Goal: Task Accomplishment & Management: Use online tool/utility

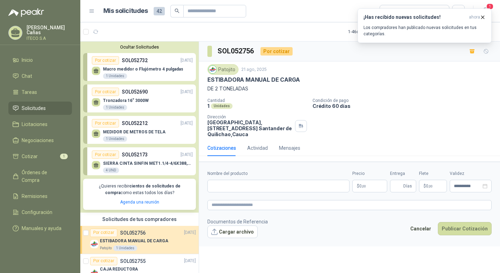
scroll to position [105, 0]
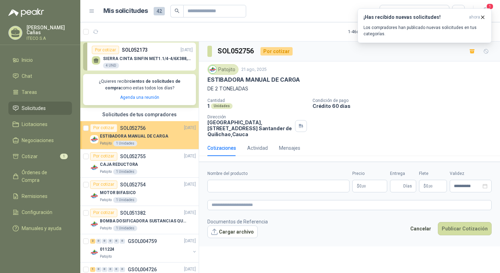
click at [131, 138] on p "ESTIBADORA MANUAL DE CARGA" at bounding box center [134, 136] width 68 height 7
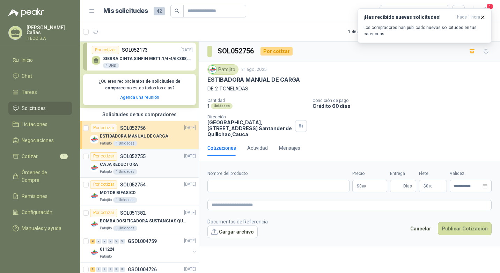
click at [130, 164] on p "CAJA REDUCTORA" at bounding box center [119, 164] width 38 height 7
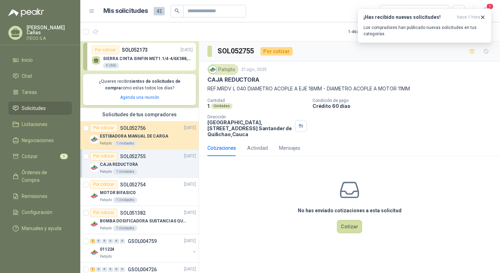
click at [268, 214] on div "No has enviado cotizaciones a esta solicitud Cotizar" at bounding box center [349, 206] width 301 height 89
click at [483, 13] on button "¡Has recibido nuevas solicitudes! hace 1 hora Los compradores han publicado nue…" at bounding box center [425, 25] width 134 height 35
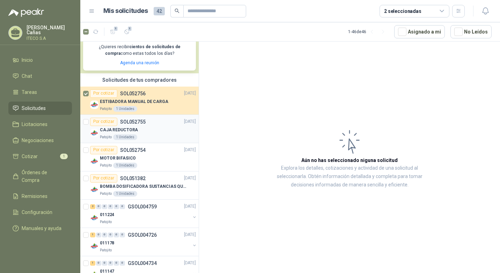
scroll to position [140, 0]
click at [89, 150] on article "Por cotizar SOL052754 [DATE] MOTOR BIFASICO Patojito 1 Unidades" at bounding box center [139, 157] width 118 height 28
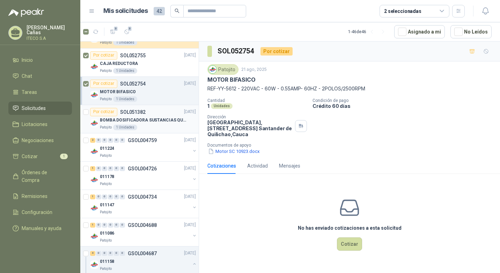
scroll to position [209, 0]
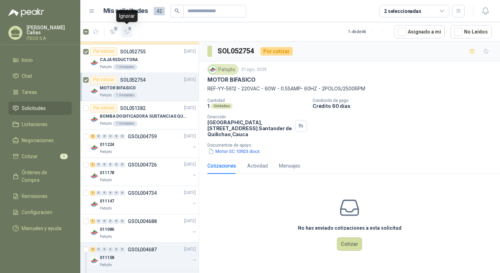
click at [129, 30] on span "3" at bounding box center [129, 29] width 5 height 6
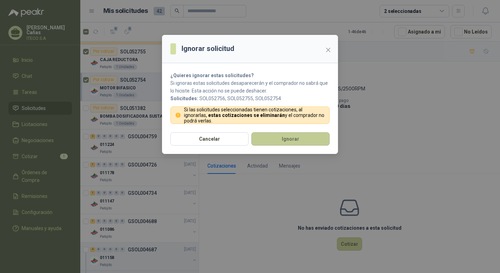
click at [282, 141] on button "Ignorar" at bounding box center [290, 138] width 78 height 13
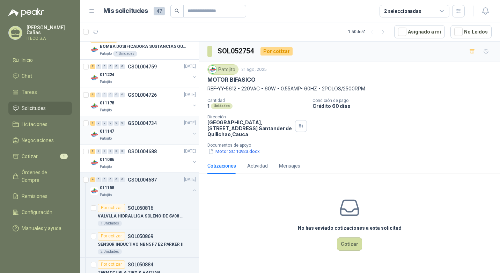
scroll to position [456, 0]
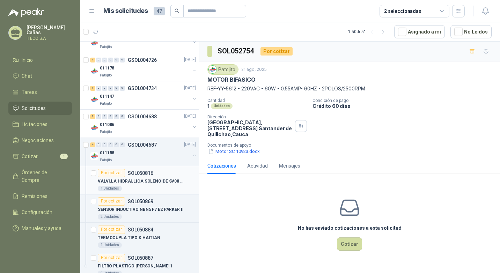
click at [116, 184] on p "VALVULA HIDRAULICA SOLENOIDE SV08 20" at bounding box center [141, 181] width 87 height 7
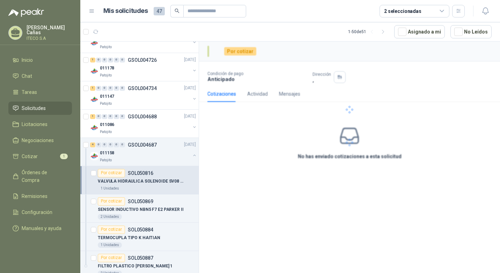
click at [129, 178] on p "VALVULA HIDRAULICA SOLENOIDE SV08 20" at bounding box center [141, 181] width 87 height 7
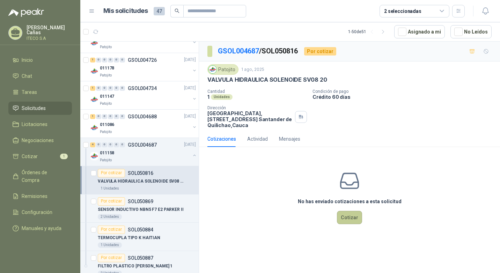
click at [354, 219] on button "Cotizar" at bounding box center [349, 217] width 25 height 13
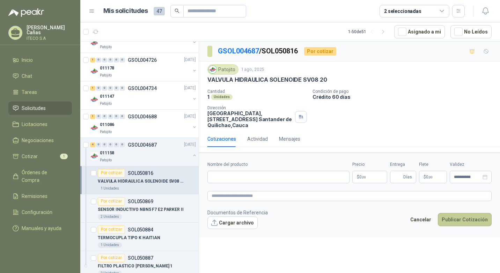
click at [471, 220] on button "Publicar Cotización" at bounding box center [465, 219] width 54 height 13
click at [360, 240] on div "**********" at bounding box center [349, 159] width 301 height 234
click at [264, 176] on input "Nombre del producto" at bounding box center [278, 177] width 142 height 13
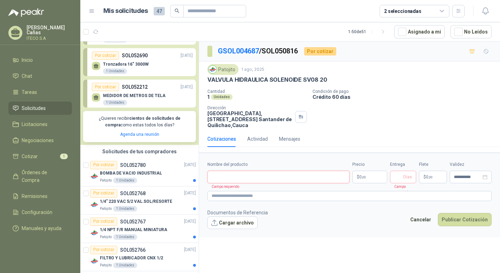
scroll to position [140, 0]
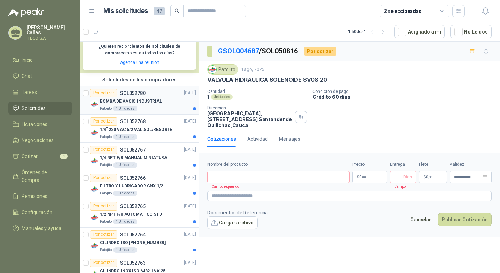
click at [148, 96] on div "Por cotizar SOL052780 [DATE]" at bounding box center [143, 93] width 106 height 8
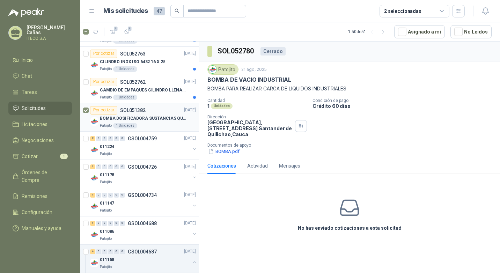
scroll to position [349, 0]
click at [89, 139] on div at bounding box center [86, 145] width 7 height 22
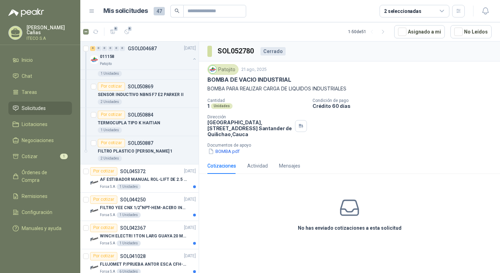
scroll to position [559, 0]
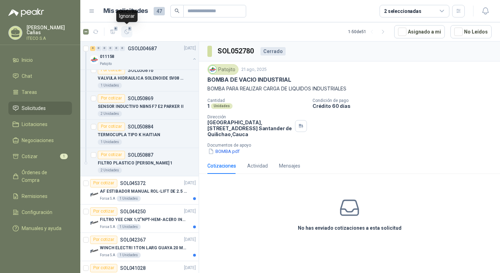
click at [128, 32] on icon "button" at bounding box center [127, 32] width 6 height 6
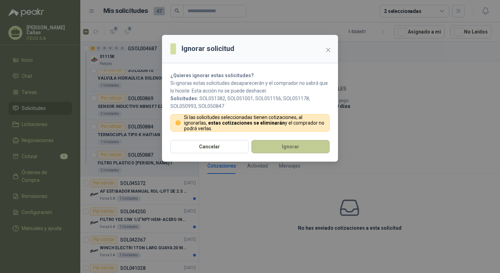
click at [311, 144] on button "Ignorar" at bounding box center [290, 146] width 78 height 13
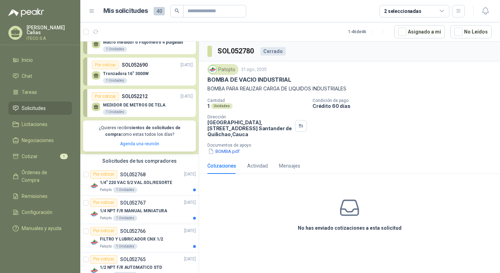
scroll to position [105, 0]
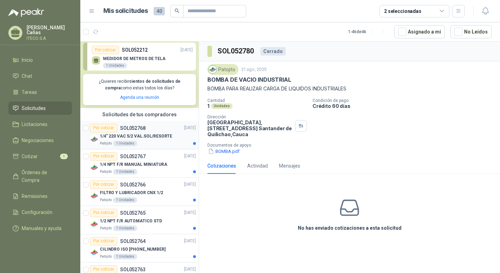
click at [124, 127] on p "SOL052768" at bounding box center [132, 128] width 25 height 5
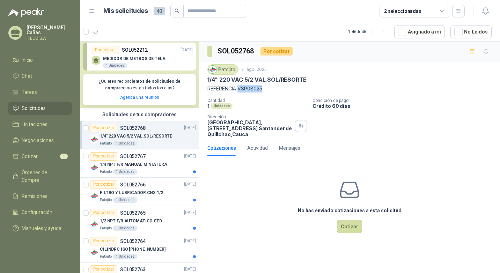
drag, startPoint x: 239, startPoint y: 88, endPoint x: 263, endPoint y: 88, distance: 23.7
click at [263, 88] on p "REFERENCIA VSP08025" at bounding box center [349, 89] width 284 height 8
drag, startPoint x: 263, startPoint y: 88, endPoint x: 259, endPoint y: 89, distance: 3.9
copy p "VSP08025"
click at [136, 155] on p "SOL052767" at bounding box center [132, 156] width 25 height 5
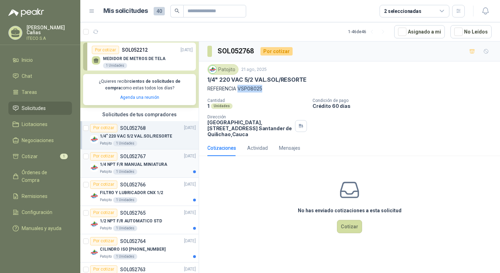
click at [139, 162] on p "1/4 NPT F/R MANUAL MINIATURA" at bounding box center [133, 164] width 67 height 7
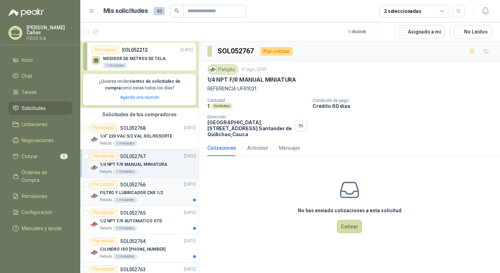
click at [125, 190] on div "FILTRO Y LUBRICADOR CNX 1/2" at bounding box center [148, 193] width 96 height 8
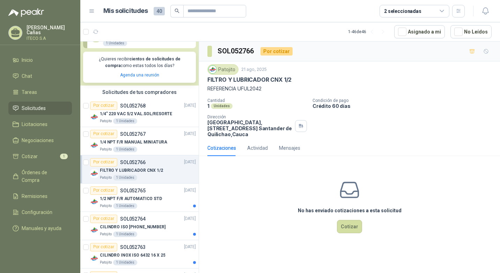
scroll to position [140, 0]
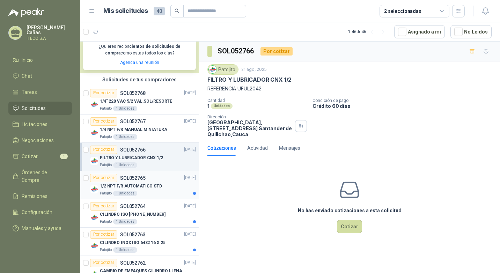
click at [132, 189] on p "1/2 NPT F/R AUTOMATICO STD" at bounding box center [131, 186] width 62 height 7
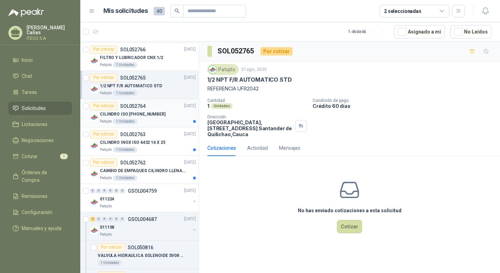
scroll to position [244, 0]
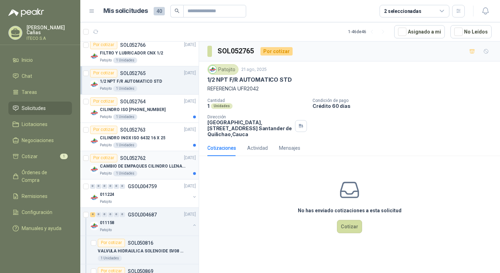
click at [159, 168] on p "CAMBIO DE EMPAQUES CILINDRO LLENADORA MANUALNUAL" at bounding box center [143, 166] width 87 height 7
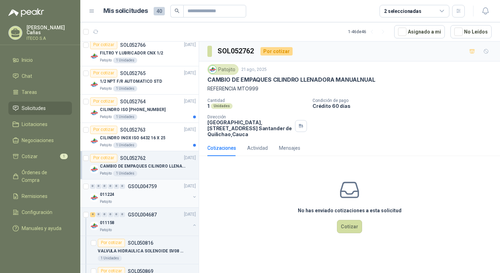
scroll to position [279, 0]
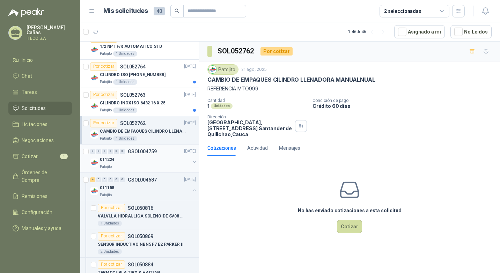
click at [147, 161] on div "011224" at bounding box center [145, 160] width 90 height 8
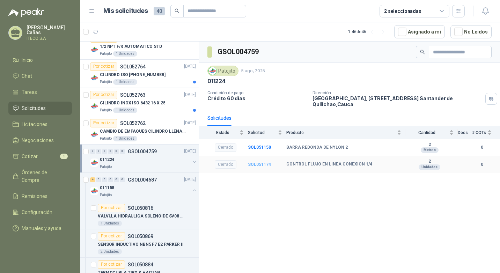
click at [250, 163] on b "SOL051174" at bounding box center [259, 164] width 23 height 5
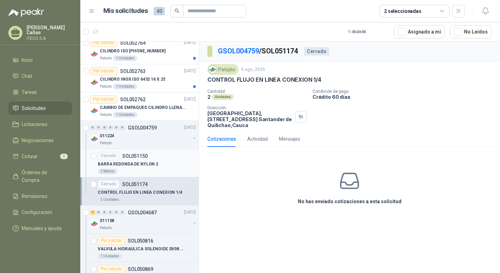
scroll to position [314, 0]
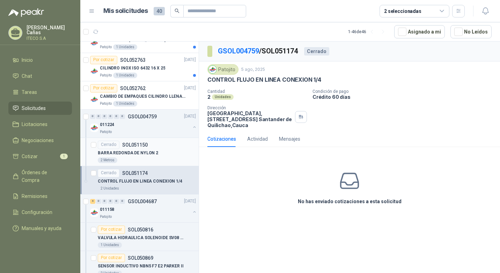
click at [139, 155] on p "BARRA REDONDA DE NYLON 2" at bounding box center [128, 153] width 60 height 7
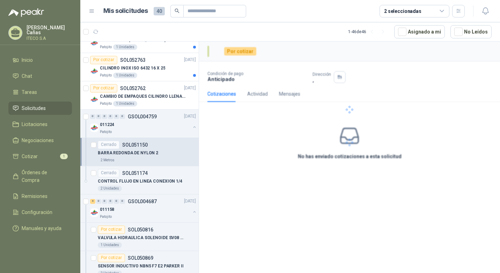
click at [139, 155] on p "BARRA REDONDA DE NYLON 2" at bounding box center [128, 153] width 60 height 7
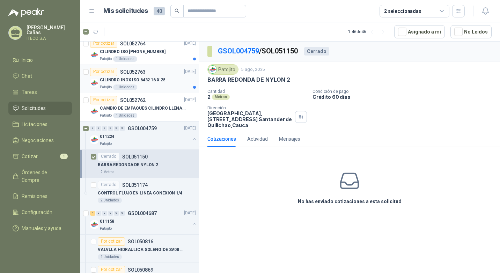
scroll to position [349, 0]
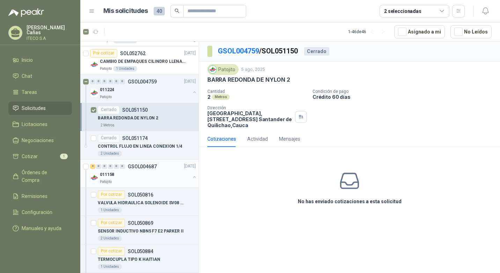
click at [139, 175] on div "011158" at bounding box center [145, 175] width 90 height 8
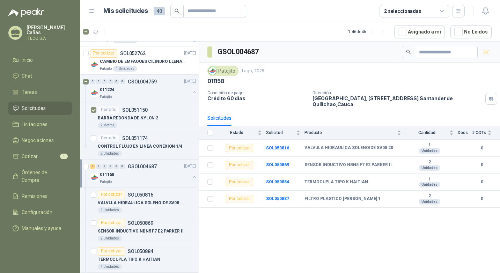
scroll to position [384, 0]
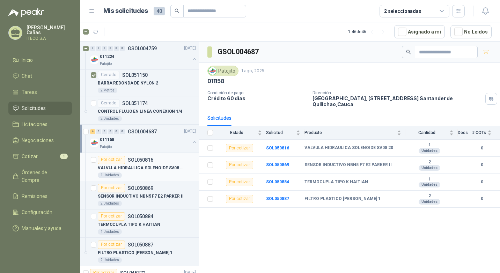
click at [117, 172] on div "VALVULA HIDRAULICA SOLENOIDE SV08 20" at bounding box center [147, 168] width 98 height 8
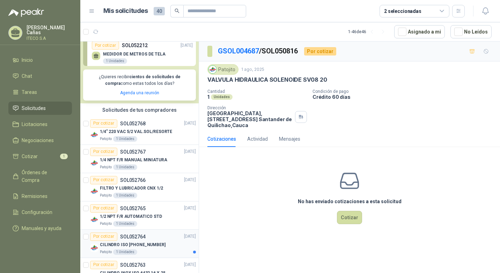
scroll to position [105, 0]
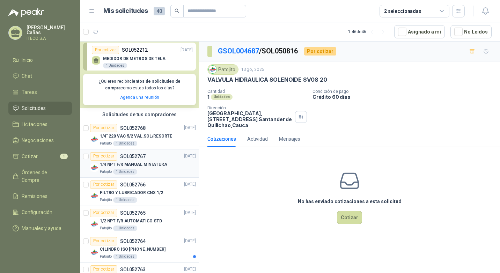
click at [121, 162] on p "1/4 NPT F/R MANUAL MINIATURA" at bounding box center [133, 164] width 67 height 7
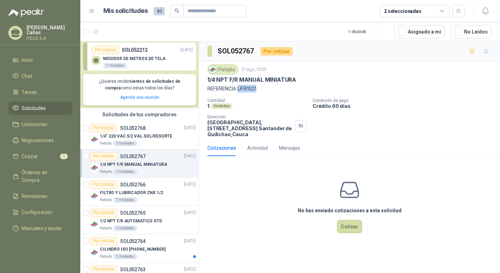
drag, startPoint x: 261, startPoint y: 90, endPoint x: 240, endPoint y: 91, distance: 21.3
click at [240, 91] on p "REFERENCIA UFR1021" at bounding box center [349, 89] width 284 height 8
copy p "UFR1021"
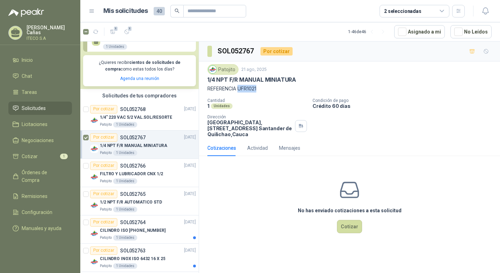
scroll to position [140, 0]
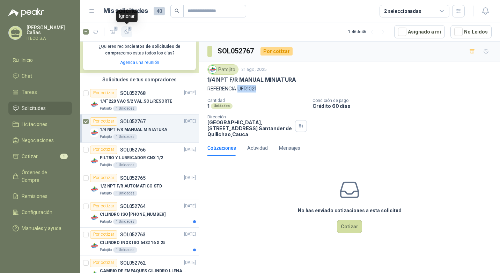
click at [126, 32] on icon "button" at bounding box center [127, 32] width 6 height 6
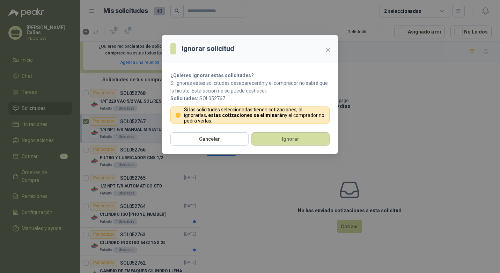
click at [291, 149] on div "Cancelar Ignorar" at bounding box center [250, 143] width 176 height 22
click at [292, 144] on button "Ignorar" at bounding box center [290, 138] width 78 height 13
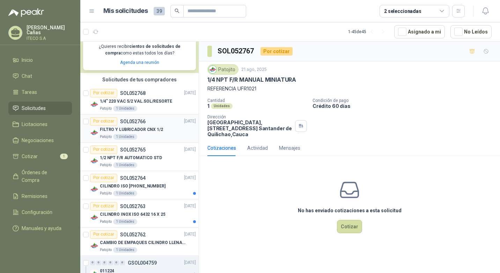
click at [142, 133] on p "FILTRO Y LUBRICADOR CNX 1/2" at bounding box center [131, 129] width 63 height 7
click at [131, 30] on span "1" at bounding box center [129, 29] width 5 height 6
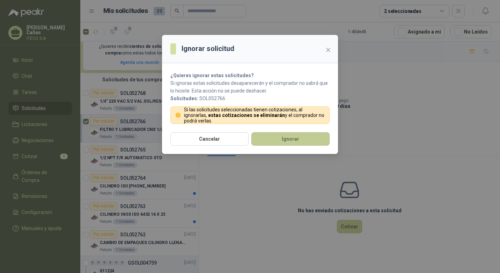
click at [293, 137] on button "Ignorar" at bounding box center [290, 138] width 78 height 13
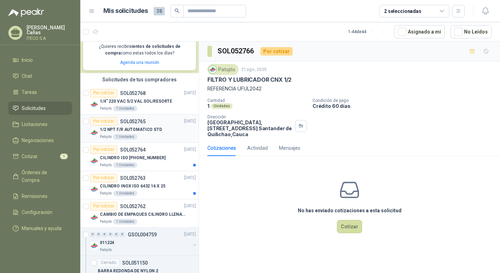
click at [104, 126] on div "1/2 NPT F/R AUTOMATICO STD" at bounding box center [148, 130] width 96 height 8
click at [130, 30] on span "1" at bounding box center [129, 29] width 5 height 6
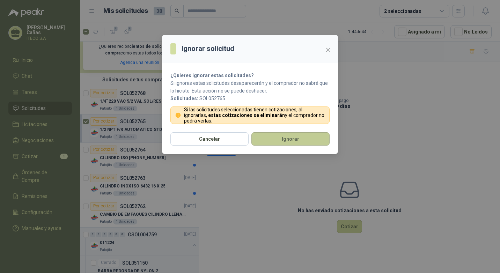
click at [280, 138] on button "Ignorar" at bounding box center [290, 138] width 78 height 13
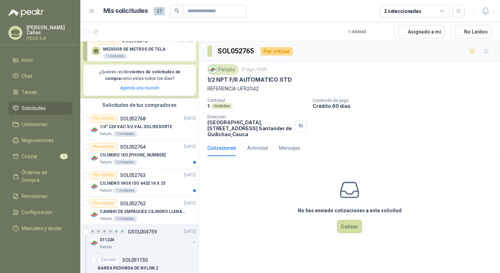
scroll to position [105, 0]
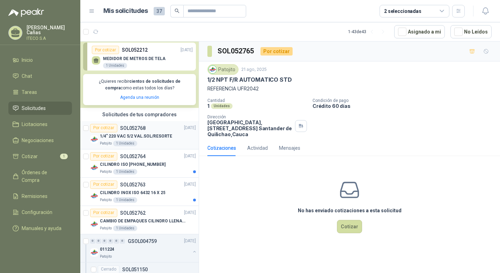
click at [130, 138] on p "1/4" 220 VAC 5/2 VAL.SOL/RESORTE" at bounding box center [136, 136] width 72 height 7
click at [130, 163] on p "CILINDRO ISO [PHONE_NUMBER]" at bounding box center [133, 164] width 66 height 7
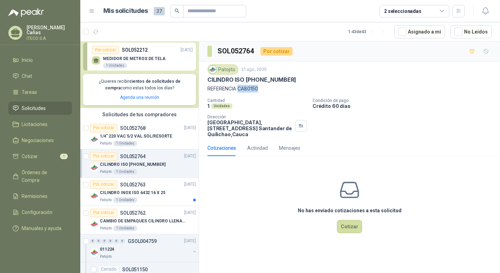
drag, startPoint x: 262, startPoint y: 90, endPoint x: 238, endPoint y: 93, distance: 23.9
click at [238, 93] on p "REFERENCIA CA80150" at bounding box center [349, 89] width 284 height 8
copy p "CA80150"
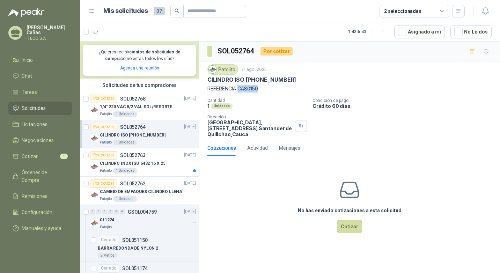
scroll to position [175, 0]
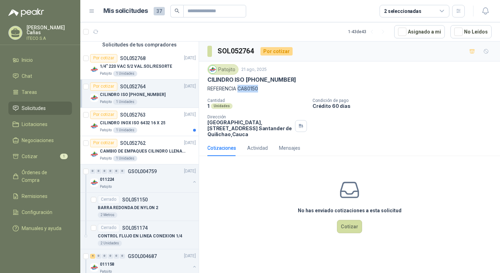
click at [139, 97] on p "CILINDRO ISO [PHONE_NUMBER]" at bounding box center [133, 94] width 66 height 7
click at [145, 119] on div "Por cotizar SOL052763 [DATE]" at bounding box center [143, 115] width 106 height 8
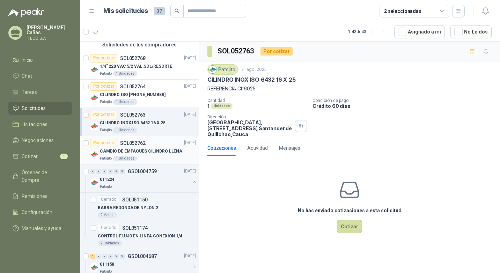
click at [154, 151] on p "CAMBIO DE EMPAQUES CILINDRO LLENADORA MANUALNUAL" at bounding box center [143, 151] width 87 height 7
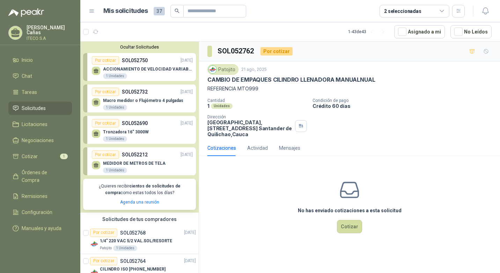
click at [131, 46] on button "Ocultar Solicitudes" at bounding box center [139, 46] width 113 height 5
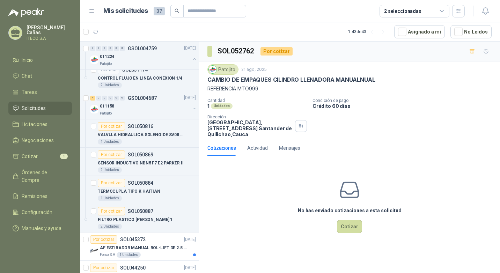
scroll to position [175, 0]
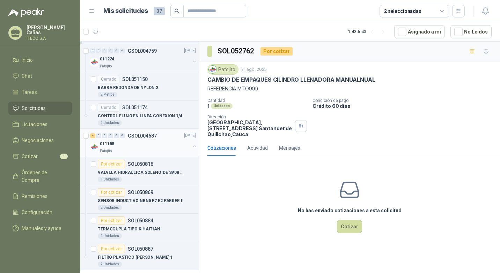
click at [141, 134] on p "GSOL004687" at bounding box center [142, 135] width 29 height 5
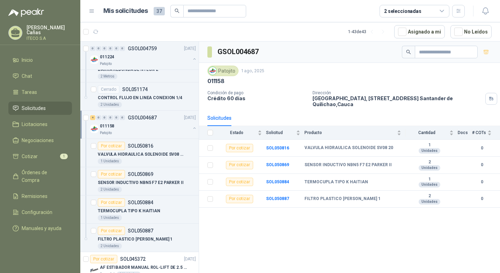
scroll to position [209, 0]
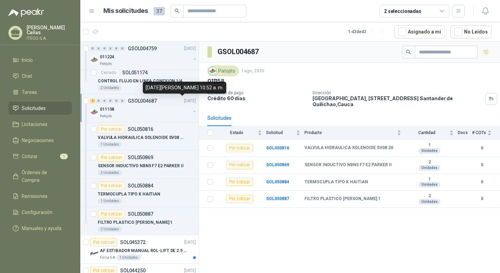
click at [184, 98] on p "[DATE]" at bounding box center [190, 101] width 12 height 7
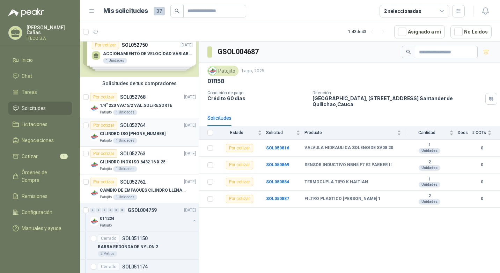
scroll to position [0, 0]
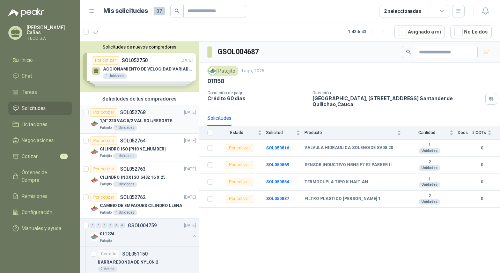
click at [164, 120] on p "1/4" 220 VAC 5/2 VAL.SOL/RESORTE" at bounding box center [136, 121] width 72 height 7
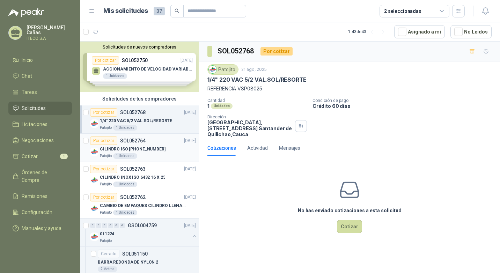
click at [163, 145] on div "CILINDRO ISO [PHONE_NUMBER]" at bounding box center [148, 149] width 96 height 8
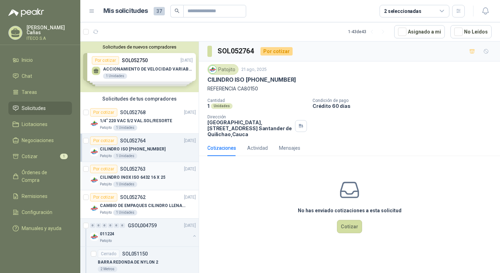
click at [164, 170] on div "Por cotizar SOL052763 [DATE]" at bounding box center [143, 169] width 106 height 8
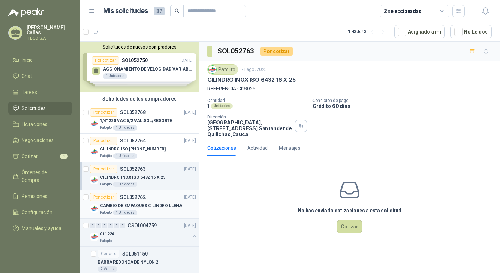
click at [95, 203] on div "CAMBIO DE EMPAQUES CILINDRO LLENADORA MANUALNUAL Patojito 1 Unidades" at bounding box center [143, 208] width 106 height 14
click at [111, 177] on p "CILINDRO INOX ISO 6432 16 X 25" at bounding box center [132, 177] width 65 height 7
click at [244, 144] on div "Cotizaciones Actividad Mensajes" at bounding box center [253, 148] width 93 height 16
click at [257, 147] on div "Actividad" at bounding box center [257, 148] width 21 height 8
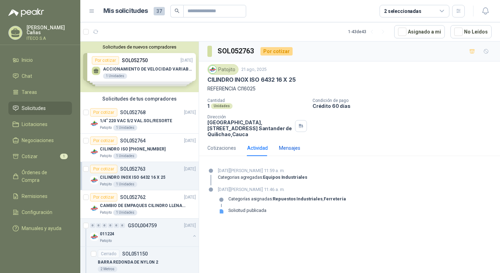
click at [285, 148] on div "Mensajes" at bounding box center [289, 148] width 21 height 8
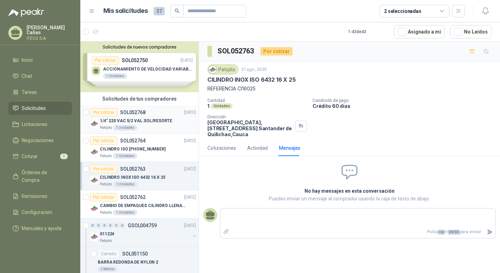
click at [162, 122] on p "1/4" 220 VAC 5/2 VAL.SOL/RESORTE" at bounding box center [136, 121] width 72 height 7
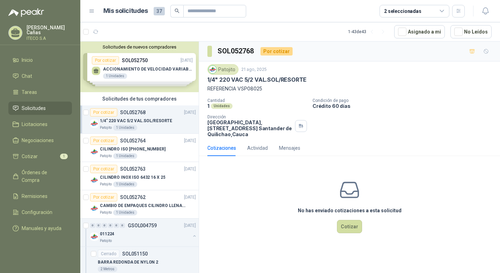
click at [154, 121] on p "1/4" 220 VAC 5/2 VAL.SOL/RESORTE" at bounding box center [136, 121] width 72 height 7
click at [124, 143] on p "SOL052764" at bounding box center [132, 140] width 25 height 5
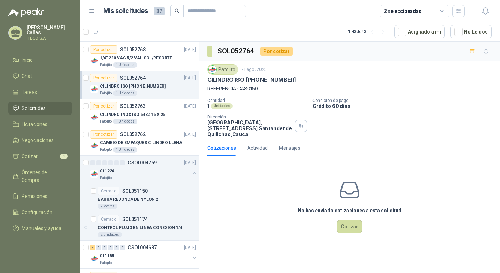
scroll to position [70, 0]
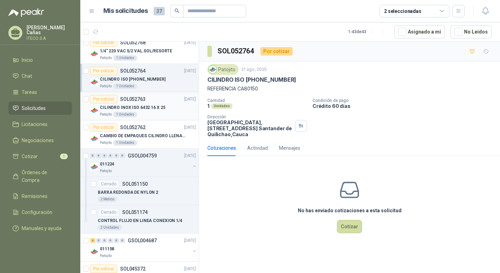
click at [138, 105] on p "CILINDRO INOX ISO 6432 16 X 25" at bounding box center [132, 107] width 65 height 7
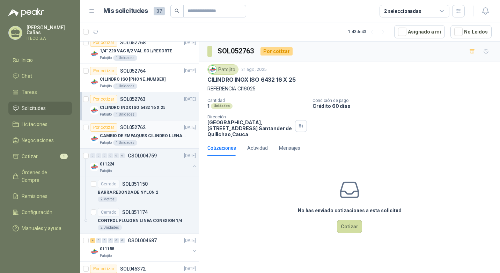
click at [132, 134] on p "CAMBIO DE EMPAQUES CILINDRO LLENADORA MANUALNUAL" at bounding box center [143, 136] width 87 height 7
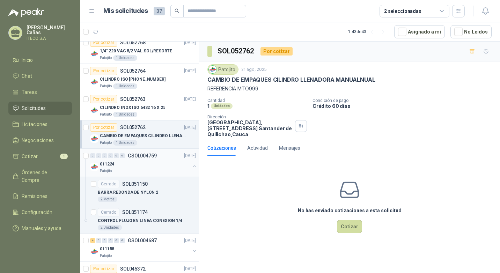
click at [126, 165] on div "011224" at bounding box center [145, 164] width 90 height 8
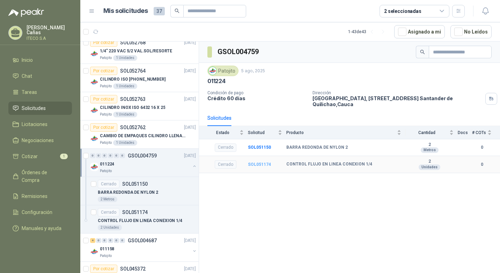
click at [261, 164] on b "SOL051174" at bounding box center [259, 164] width 23 height 5
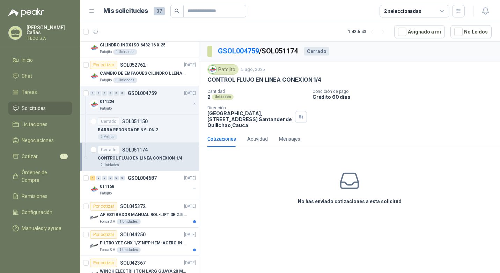
scroll to position [140, 0]
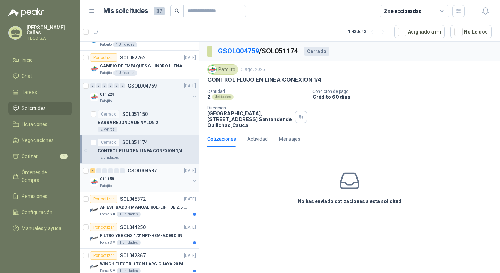
click at [146, 182] on div "011158" at bounding box center [145, 179] width 90 height 8
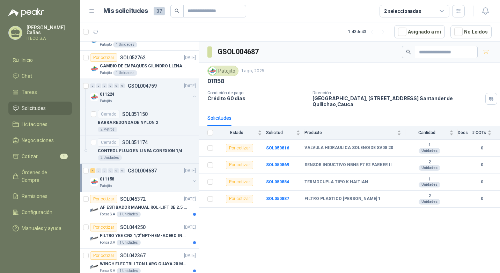
scroll to position [175, 0]
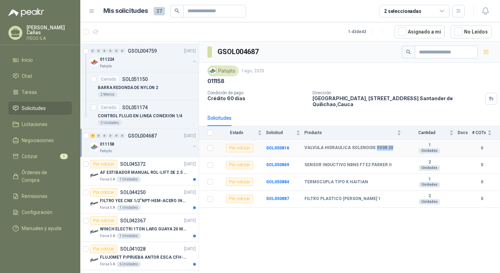
drag, startPoint x: 392, startPoint y: 146, endPoint x: 372, endPoint y: 147, distance: 19.6
click at [372, 147] on div "VALVULA HIDRAULICA SOLENOIDE SV08 20" at bounding box center [352, 148] width 97 height 6
copy b "SV08 20"
click at [257, 252] on div "GSOL004687 Patojito [DATE] 011158 Condición de pago Crédito 60 días Dirección […" at bounding box center [349, 159] width 301 height 234
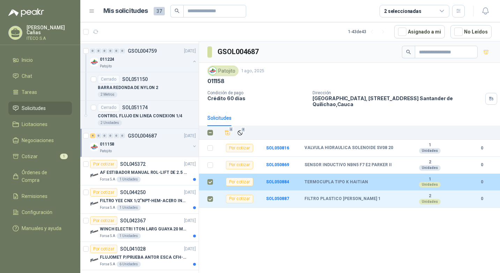
click at [211, 178] on label at bounding box center [210, 182] width 6 height 8
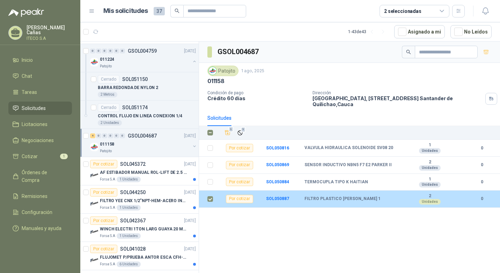
click at [209, 195] on label at bounding box center [210, 199] width 6 height 8
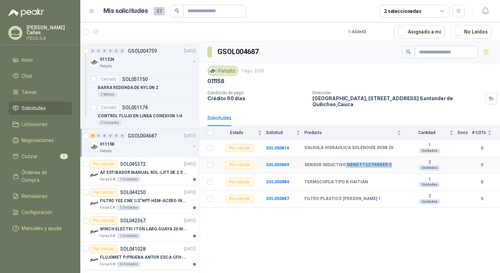
drag, startPoint x: 389, startPoint y: 164, endPoint x: 344, endPoint y: 169, distance: 45.6
click at [344, 169] on td "SENSOR INDUCTIVO NBN5 F7 E2 PARKER II" at bounding box center [354, 165] width 101 height 17
drag, startPoint x: 344, startPoint y: 169, endPoint x: 345, endPoint y: 164, distance: 4.7
copy b "NBN5 F7 E2 [PERSON_NAME] II"
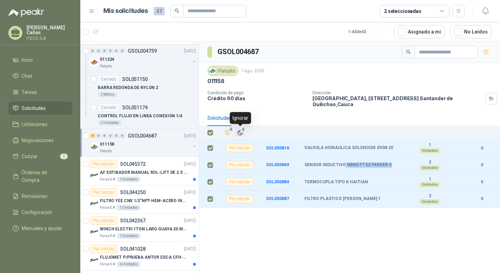
click at [240, 130] on icon "Ignorar" at bounding box center [240, 133] width 6 height 6
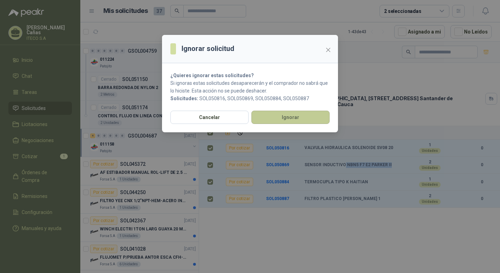
click at [268, 118] on button "Ignorar" at bounding box center [290, 117] width 78 height 13
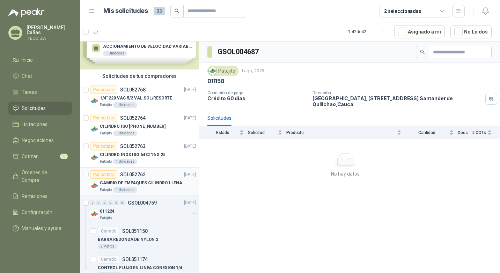
scroll to position [35, 0]
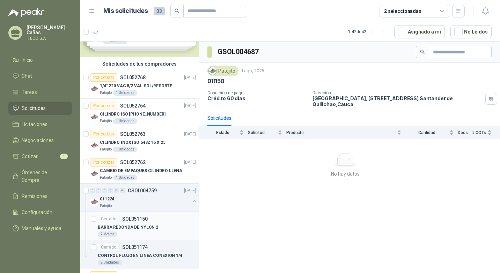
click at [133, 224] on p "BARRA REDONDA DE NYLON 2" at bounding box center [128, 227] width 60 height 7
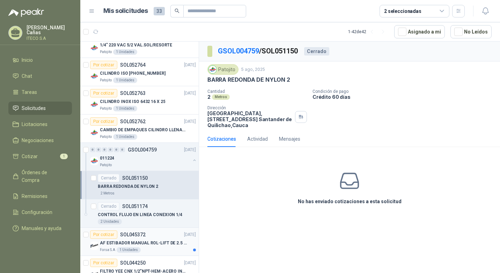
scroll to position [70, 0]
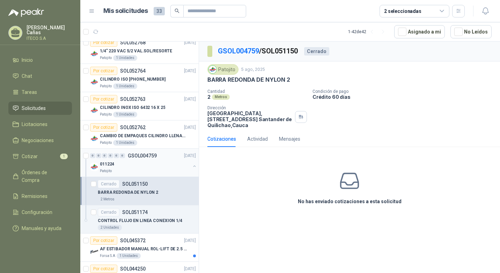
click at [103, 161] on p "011224" at bounding box center [107, 164] width 14 height 7
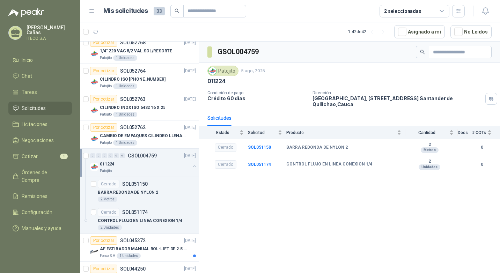
click at [83, 152] on div "0 0 0 0 0 0 GSOL004759 [DATE] 011224 Patojito" at bounding box center [139, 163] width 118 height 28
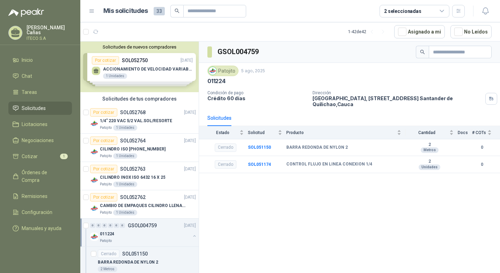
click at [35, 32] on p "[PERSON_NAME]" at bounding box center [49, 30] width 45 height 10
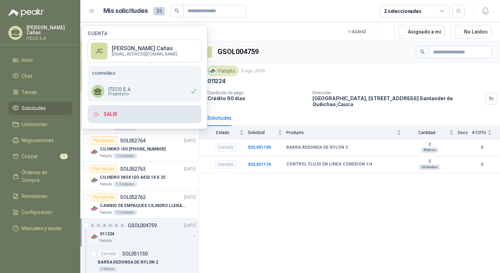
click at [107, 120] on button "Salir" at bounding box center [145, 114] width 114 height 18
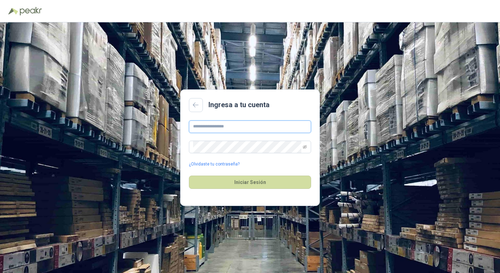
type input "**********"
